Goal: Task Accomplishment & Management: Manage account settings

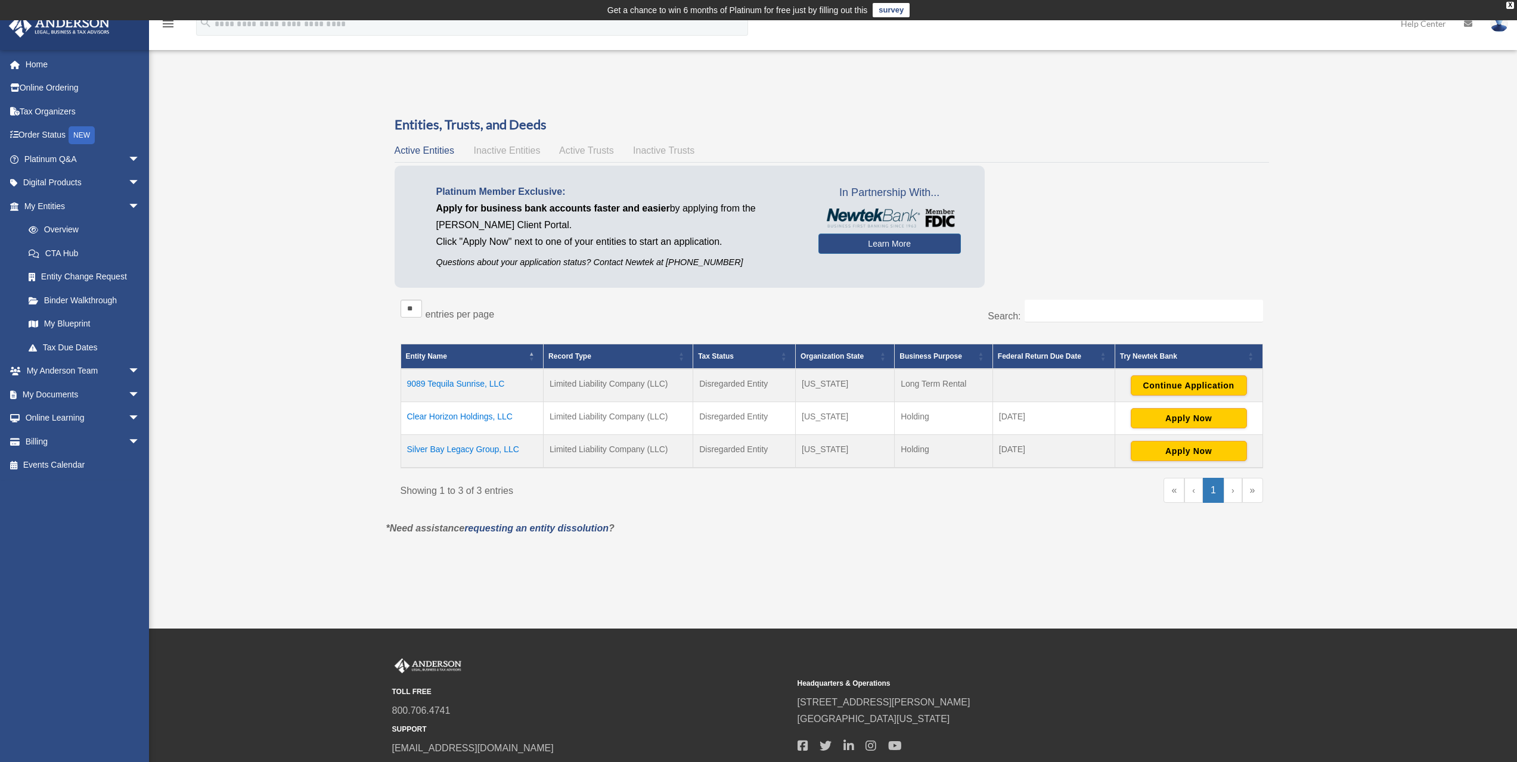
click at [1501, 24] on img at bounding box center [1499, 23] width 18 height 17
click at [1489, 52] on link "[EMAIL_ADDRESS][DOMAIN_NAME]" at bounding box center [1444, 61] width 128 height 35
click at [1498, 25] on img at bounding box center [1499, 23] width 18 height 17
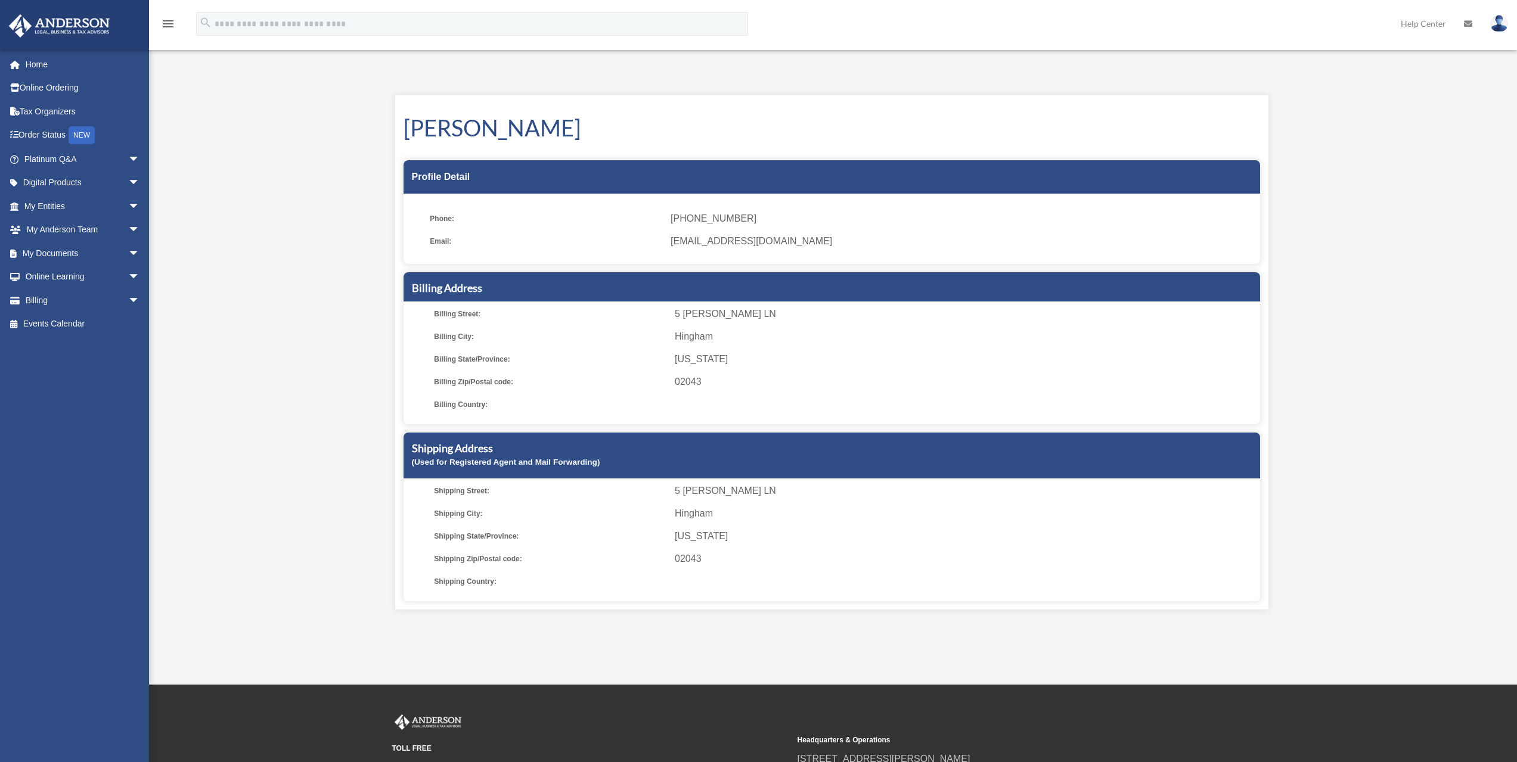
click at [1282, 103] on div "My Profile date_range Published on Last updated [DATE] [DATE] by [PERSON_NAME] …" at bounding box center [831, 352] width 909 height 543
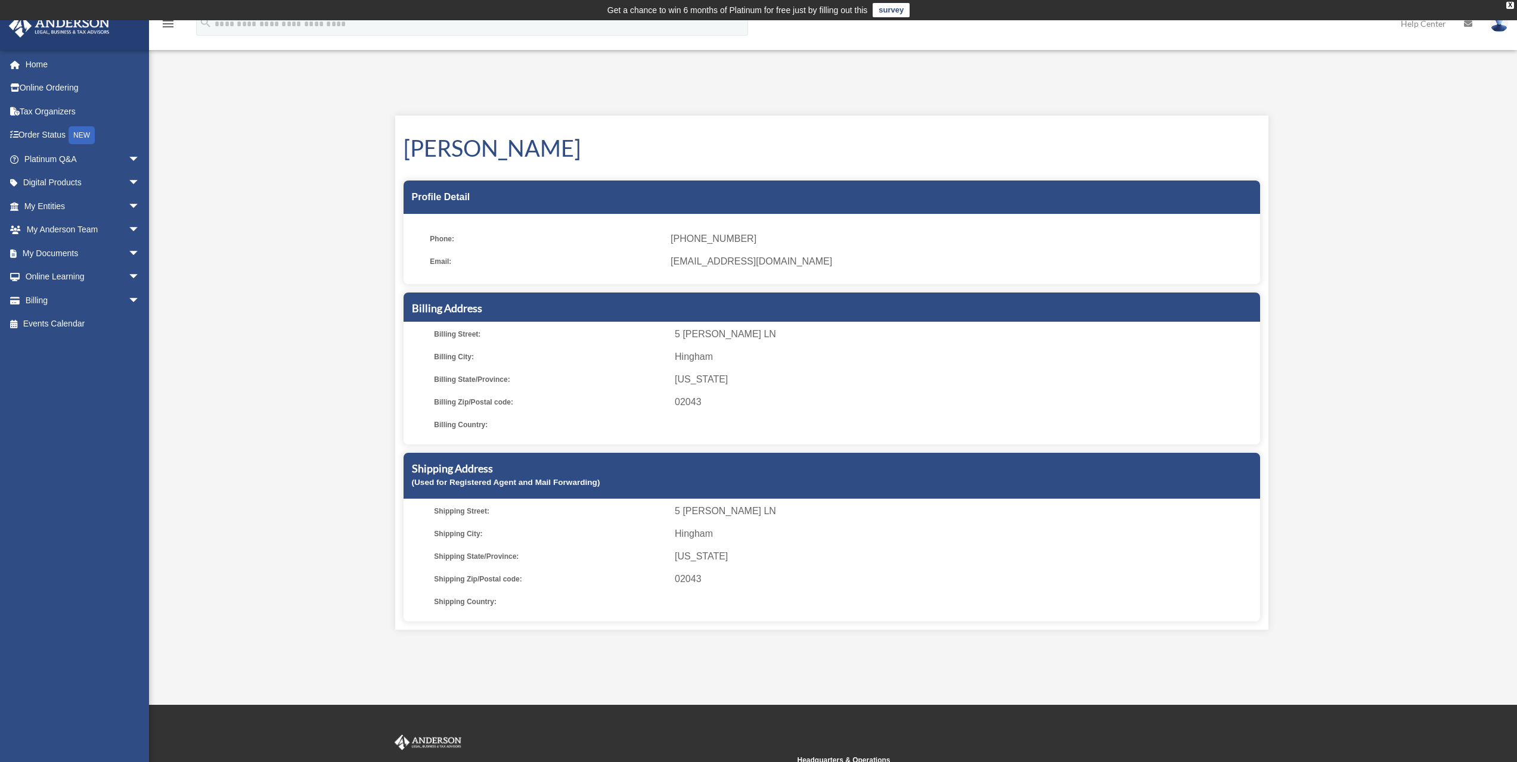
click at [1502, 26] on img at bounding box center [1499, 23] width 18 height 17
click at [1284, 100] on link "Logout" at bounding box center [1320, 104] width 119 height 24
